Goal: Task Accomplishment & Management: Manage account settings

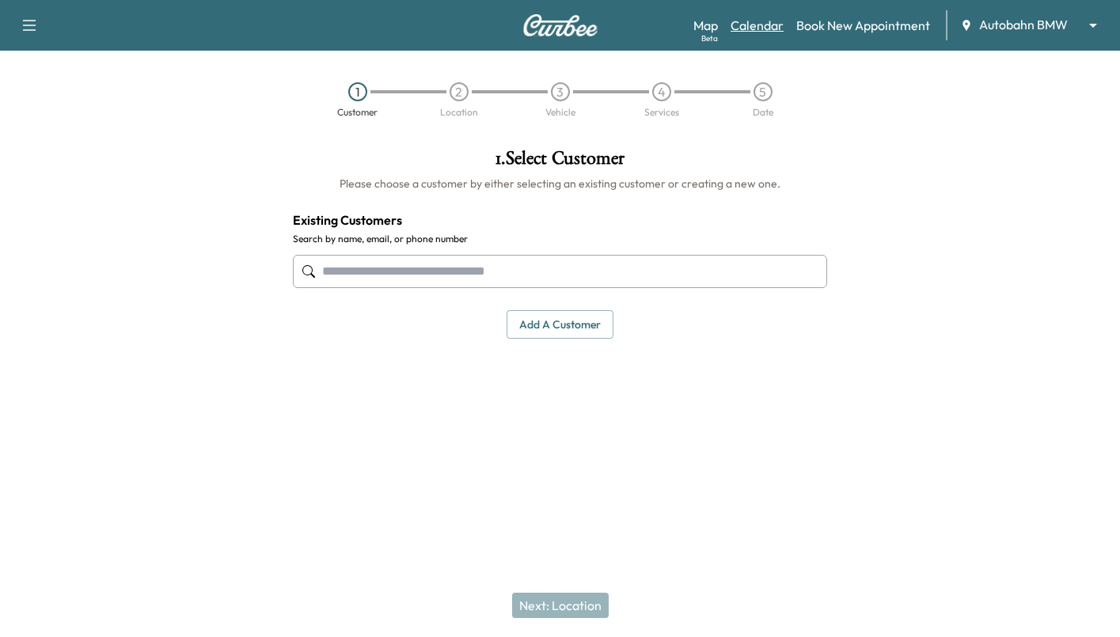
click at [772, 26] on link "Calendar" at bounding box center [757, 25] width 53 height 19
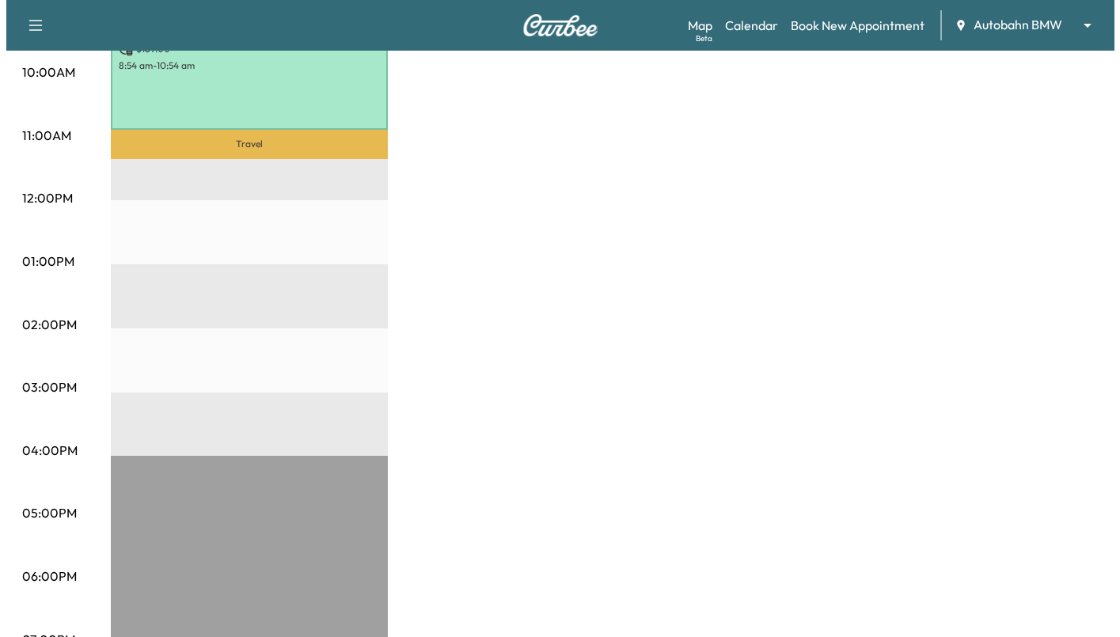
scroll to position [317, 0]
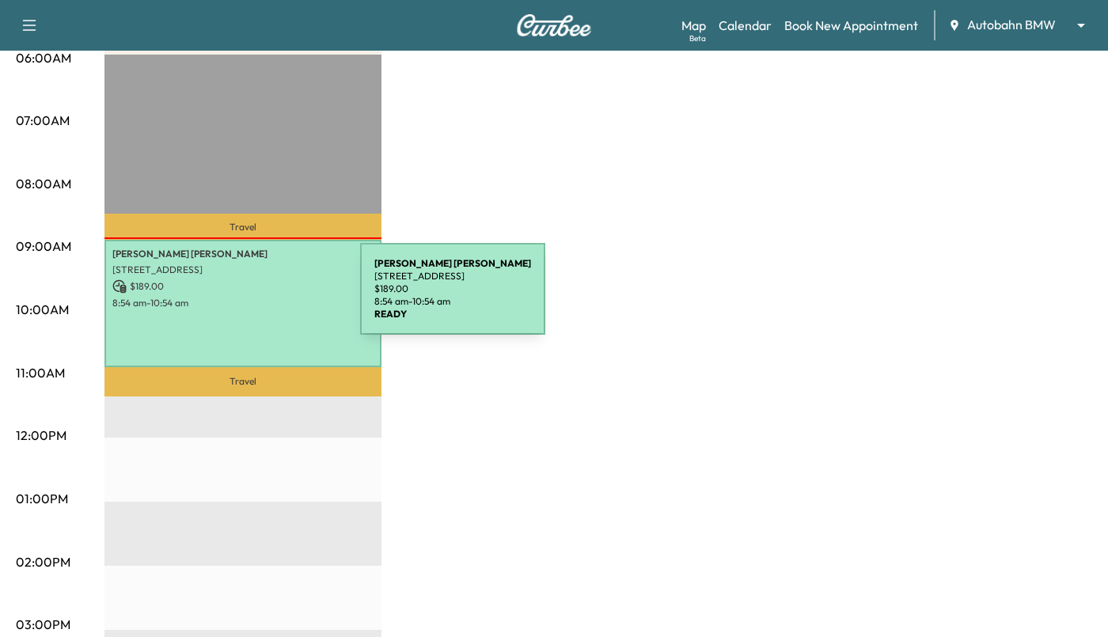
click at [241, 298] on p "8:54 am - 10:54 am" at bounding box center [242, 303] width 261 height 13
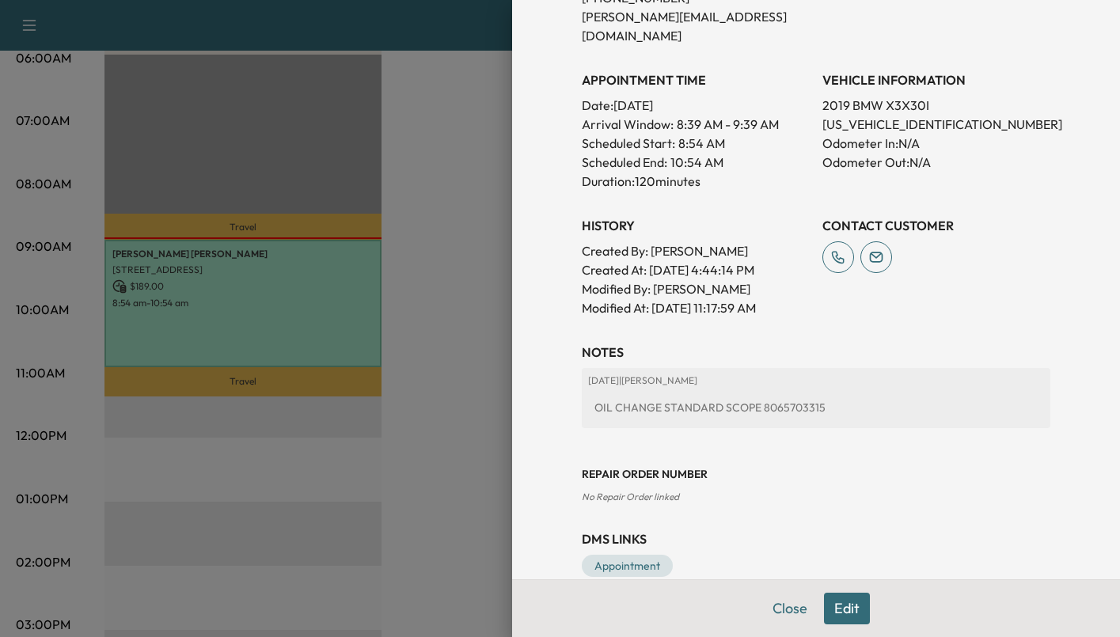
scroll to position [411, 0]
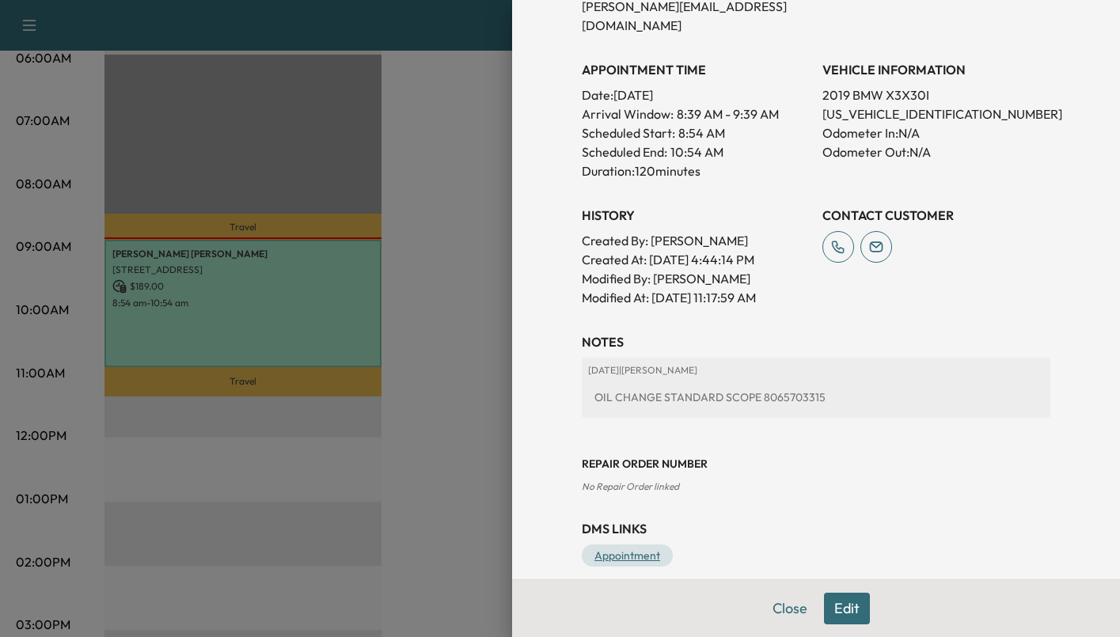
click at [637, 545] on link "Appointment" at bounding box center [627, 556] width 91 height 22
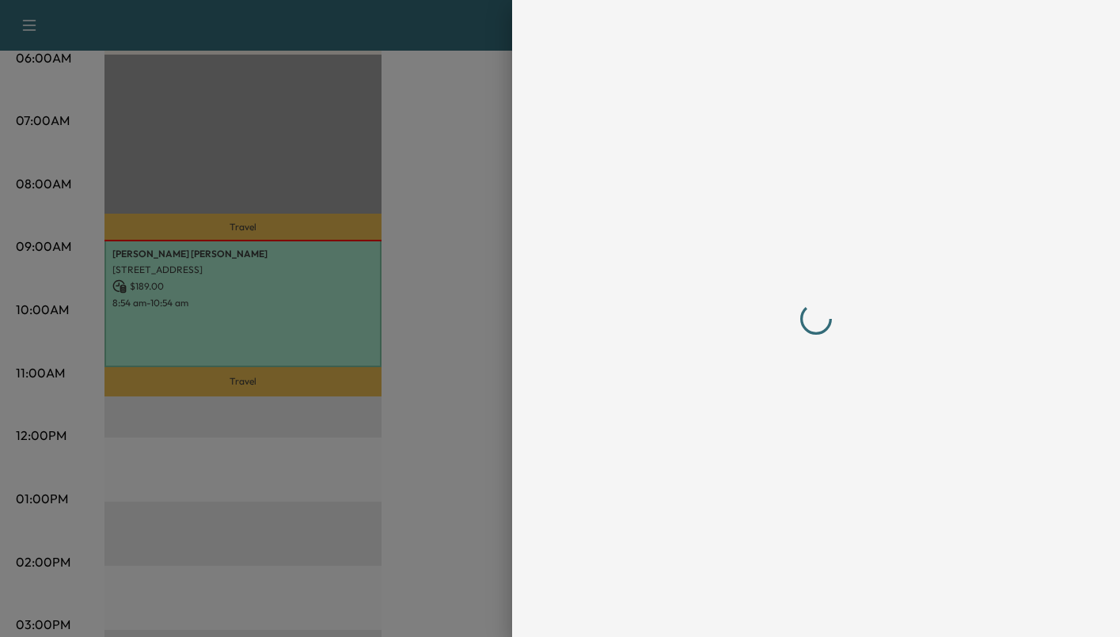
scroll to position [0, 0]
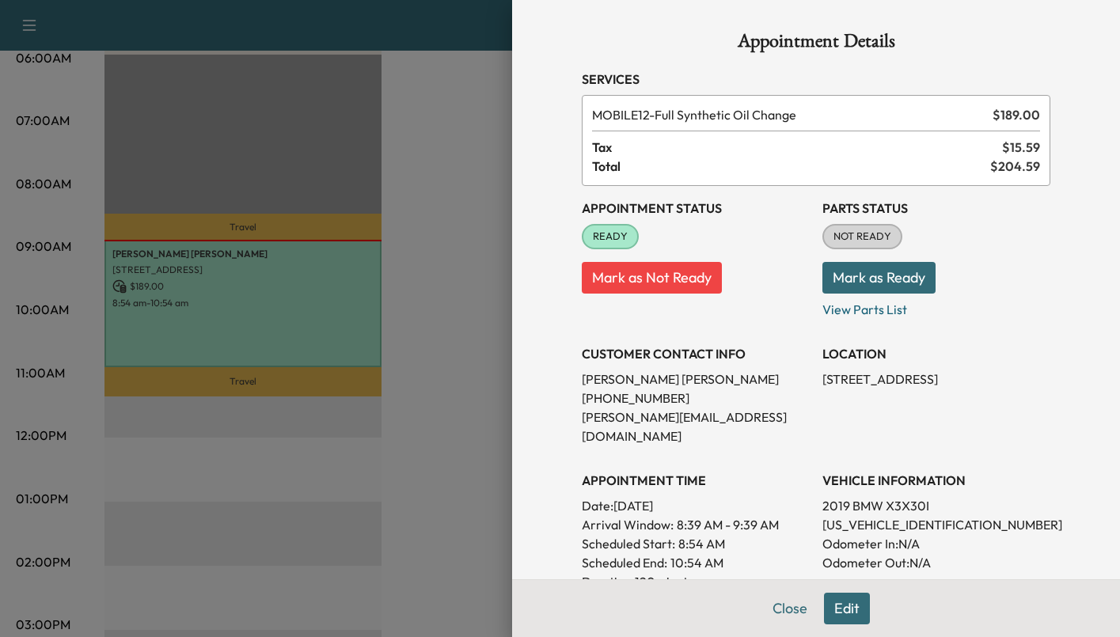
click at [871, 281] on button "Mark as Ready" at bounding box center [878, 278] width 113 height 32
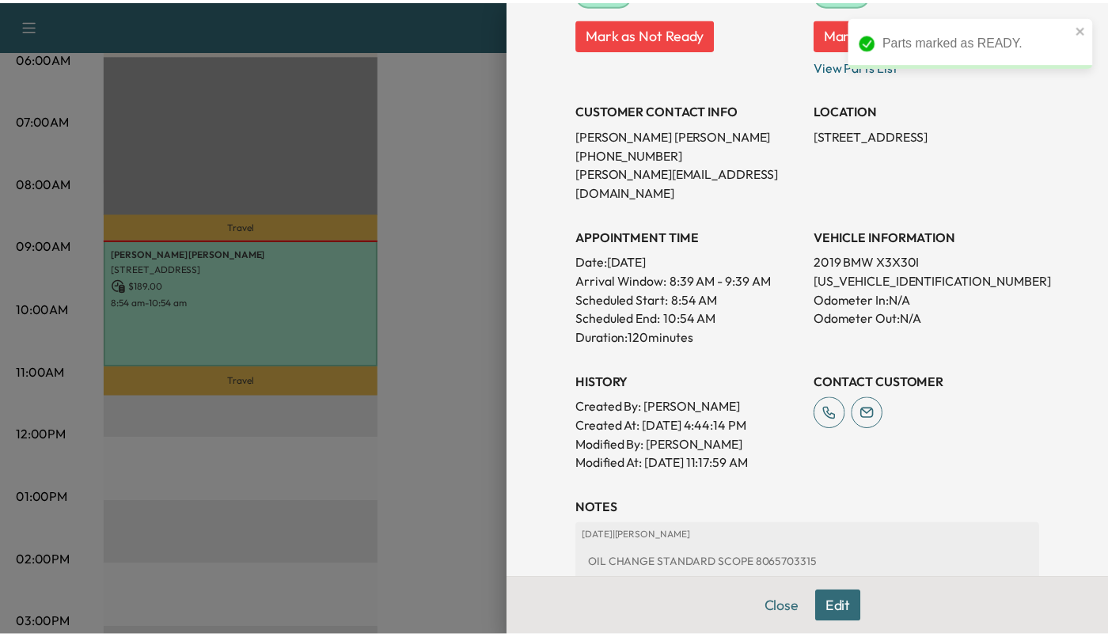
scroll to position [396, 0]
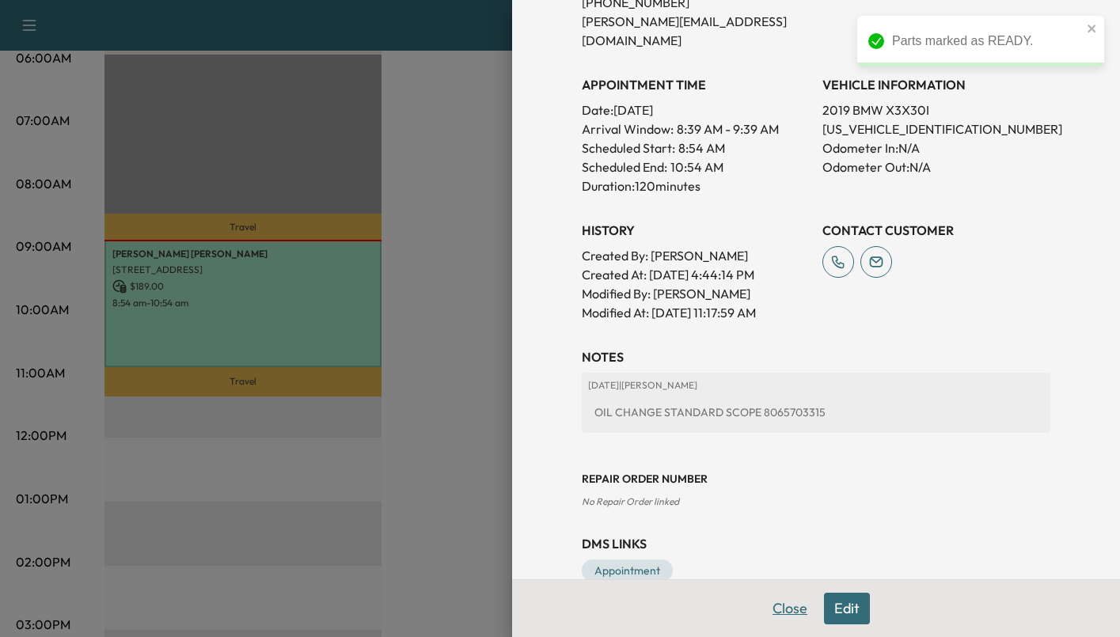
click at [779, 608] on button "Close" at bounding box center [789, 609] width 55 height 32
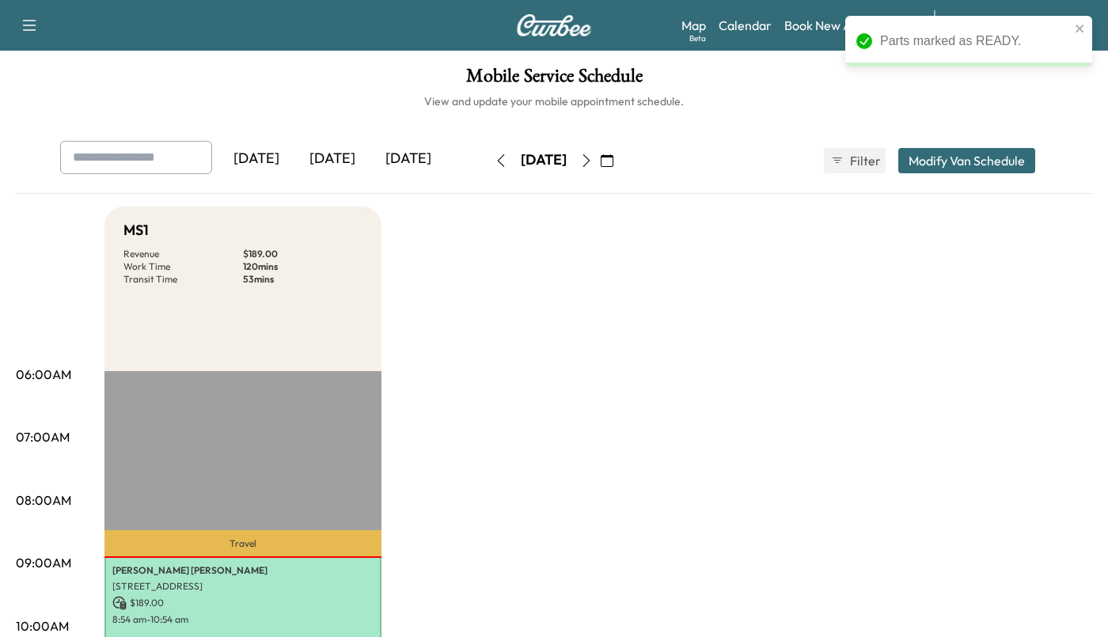
scroll to position [317, 0]
